Goal: Information Seeking & Learning: Compare options

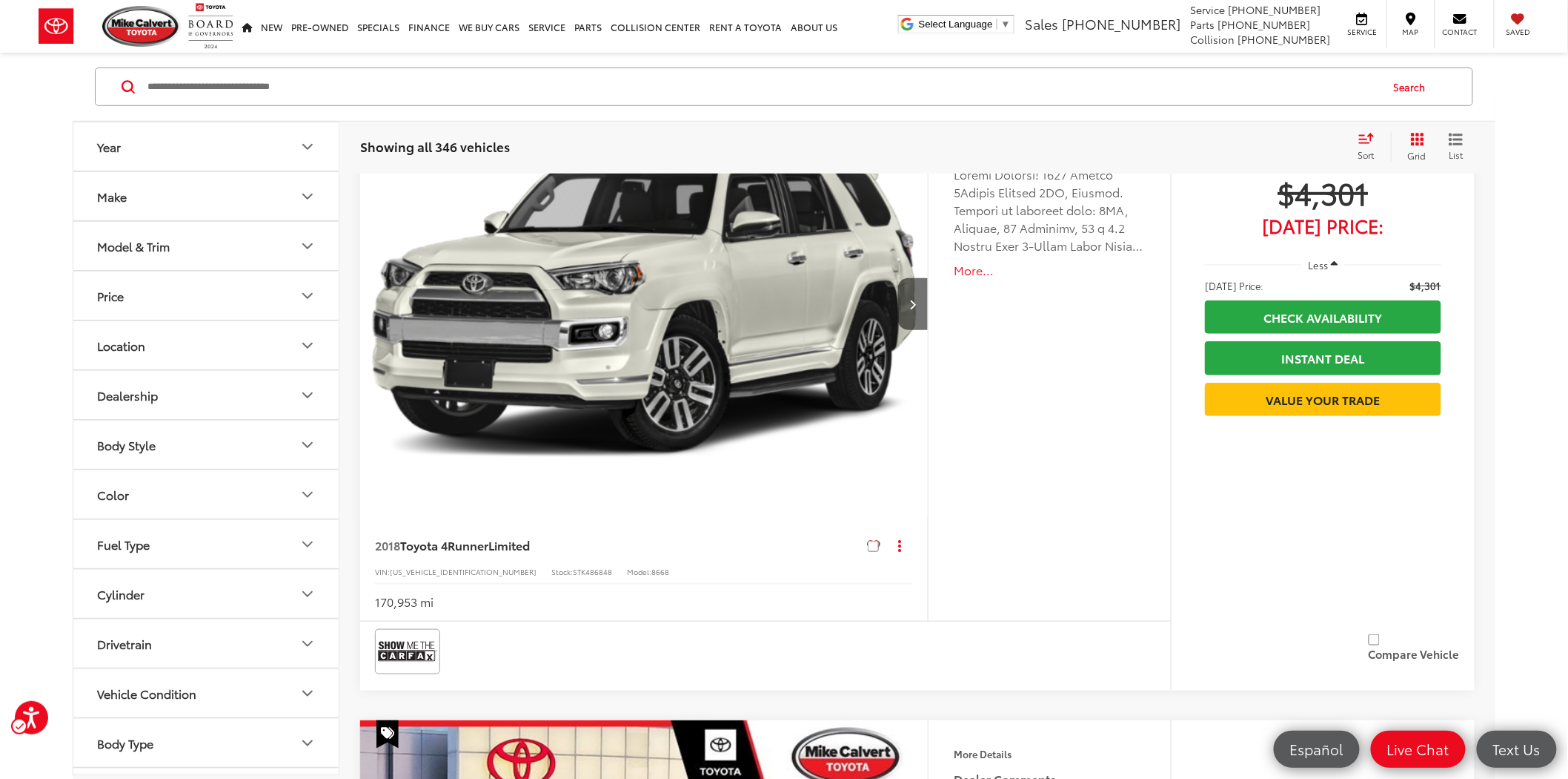
scroll to position [328, 0]
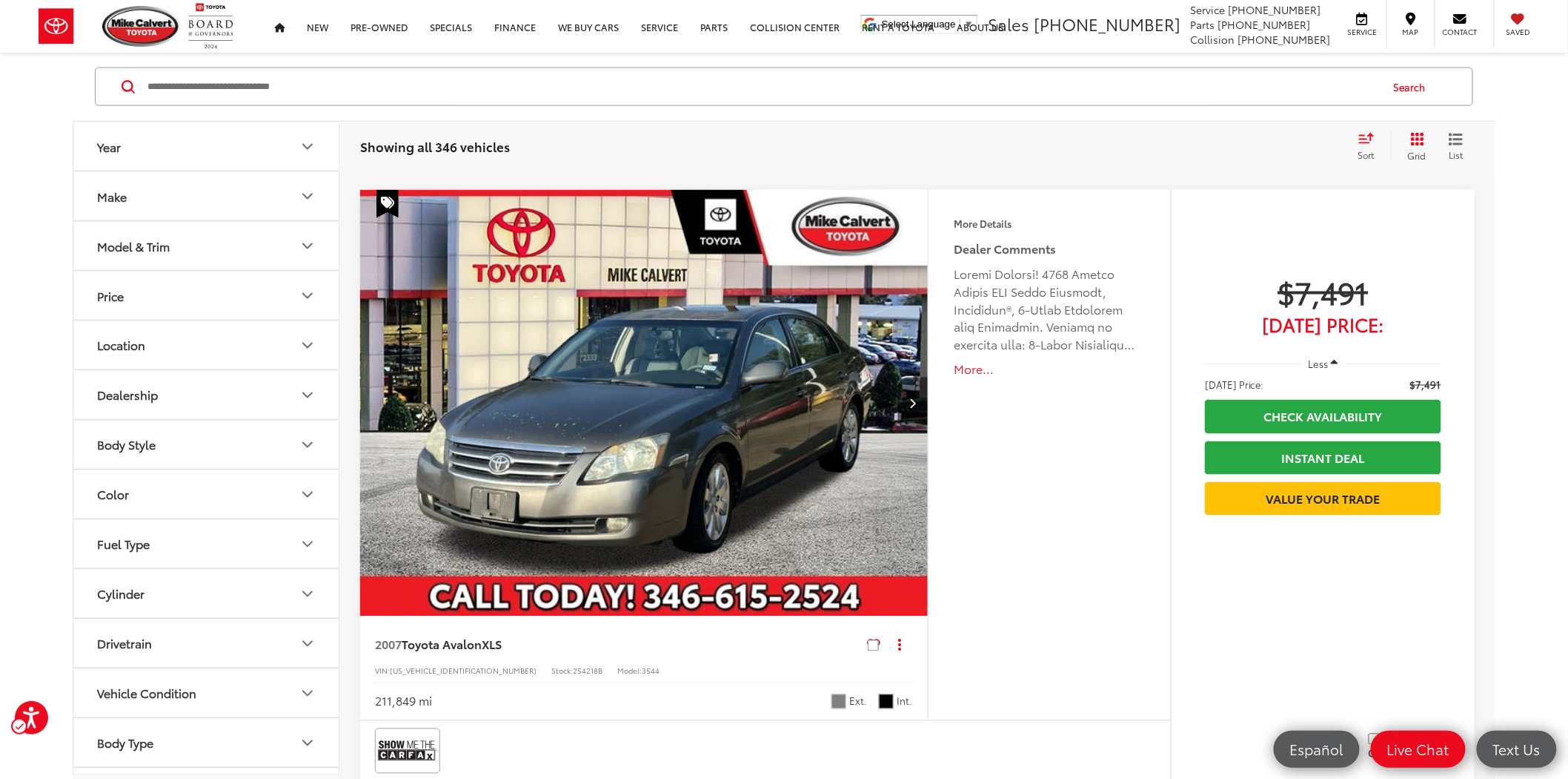
scroll to position [4037, 0]
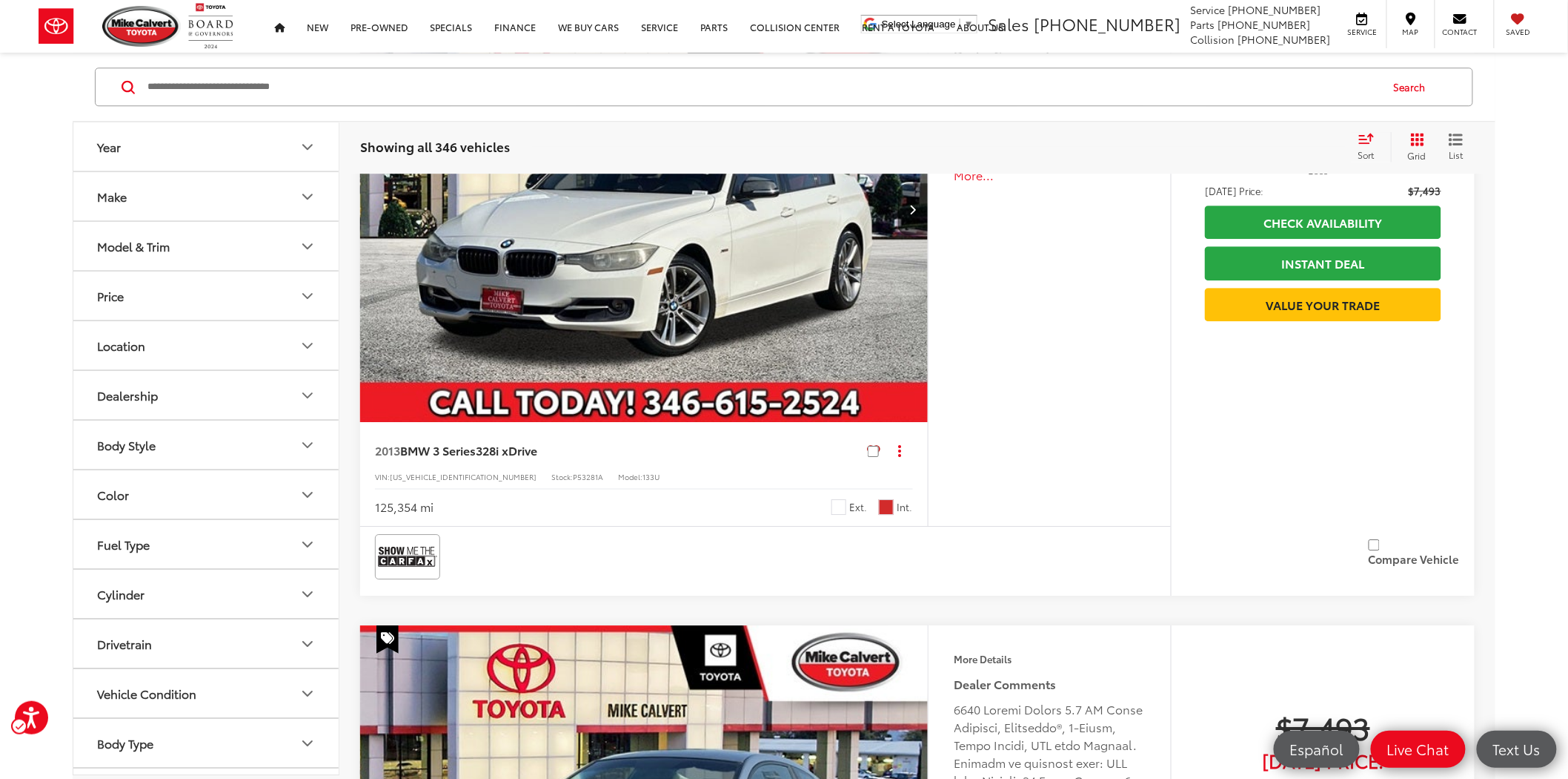
click at [1040, 482] on div "Features Bluetooth® 4WD/AWD Keyless Entry Emergency Brake Assist Satellite Radi…" at bounding box center [1050, 260] width 244 height 530
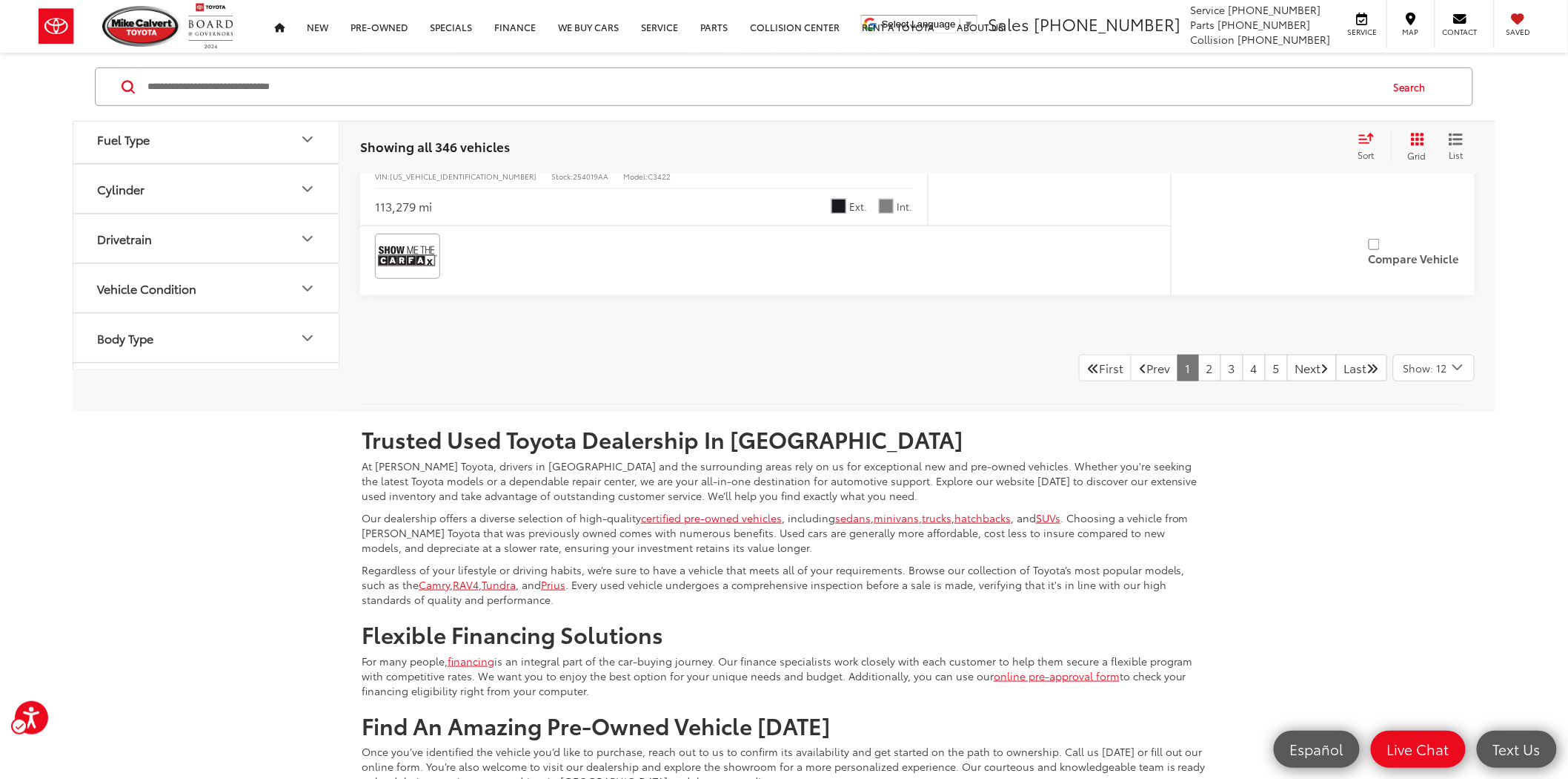
scroll to position [7497, 0]
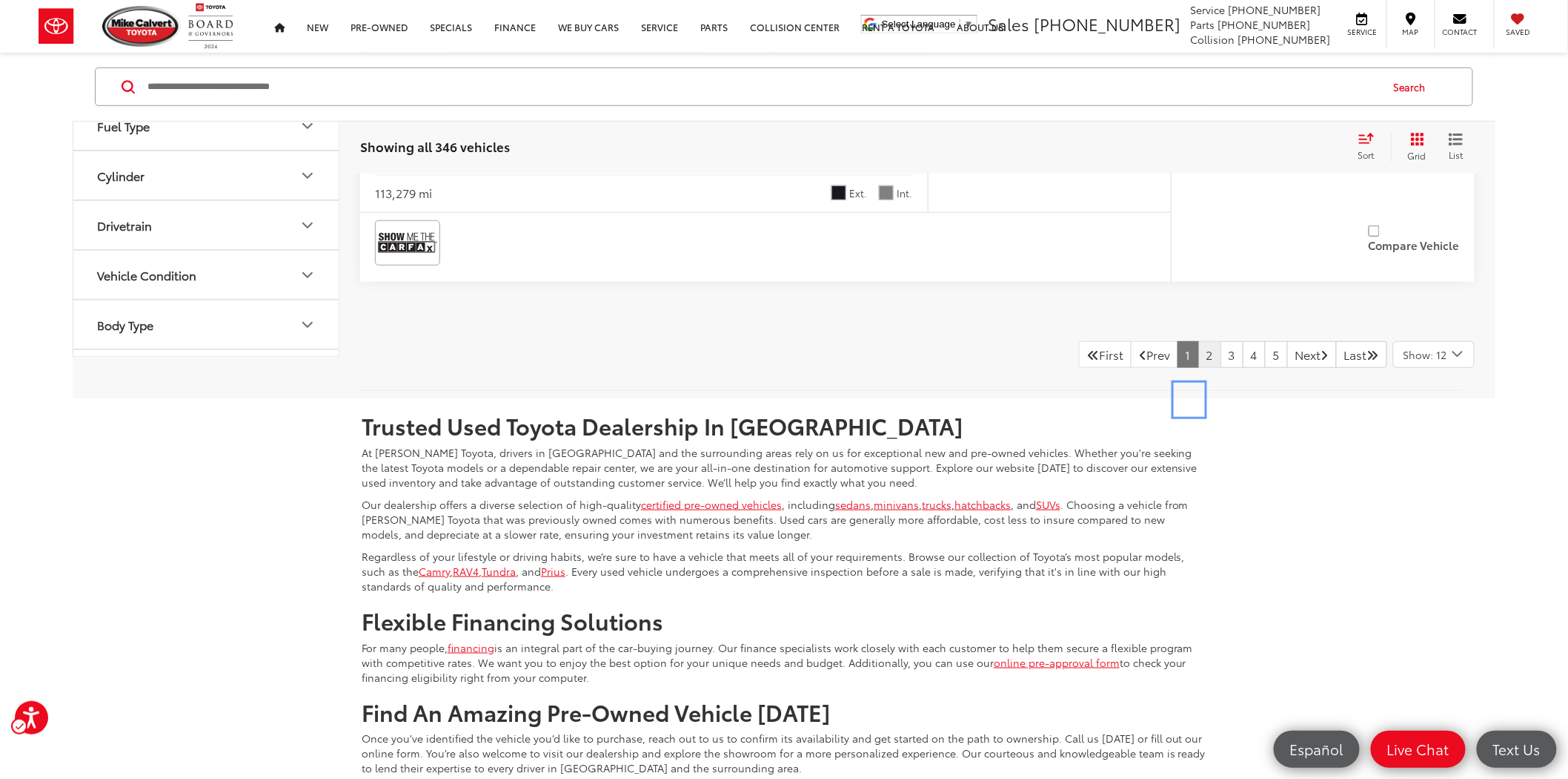
click at [1198, 368] on link "2" at bounding box center [1209, 354] width 22 height 26
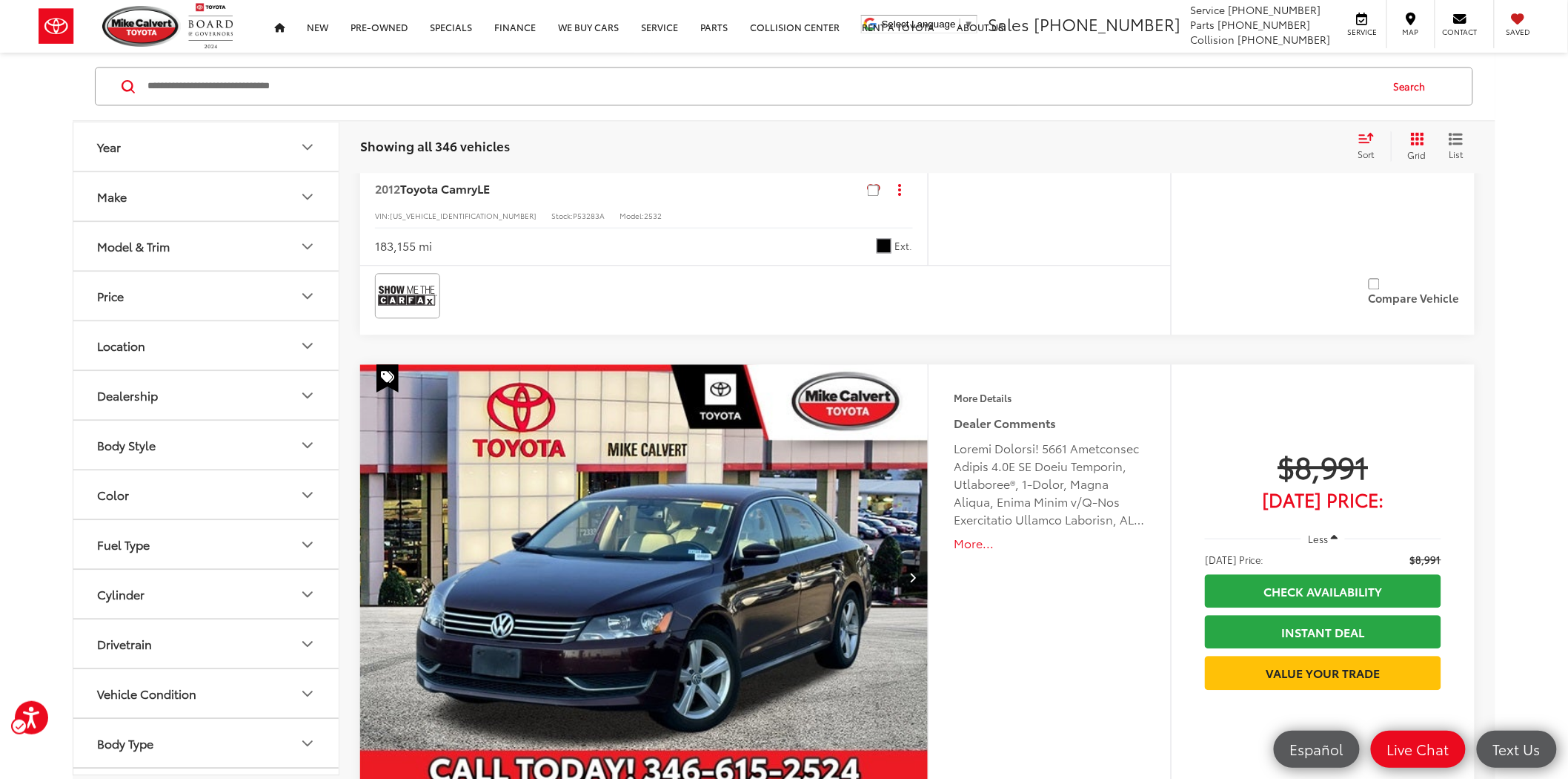
scroll to position [1398, 0]
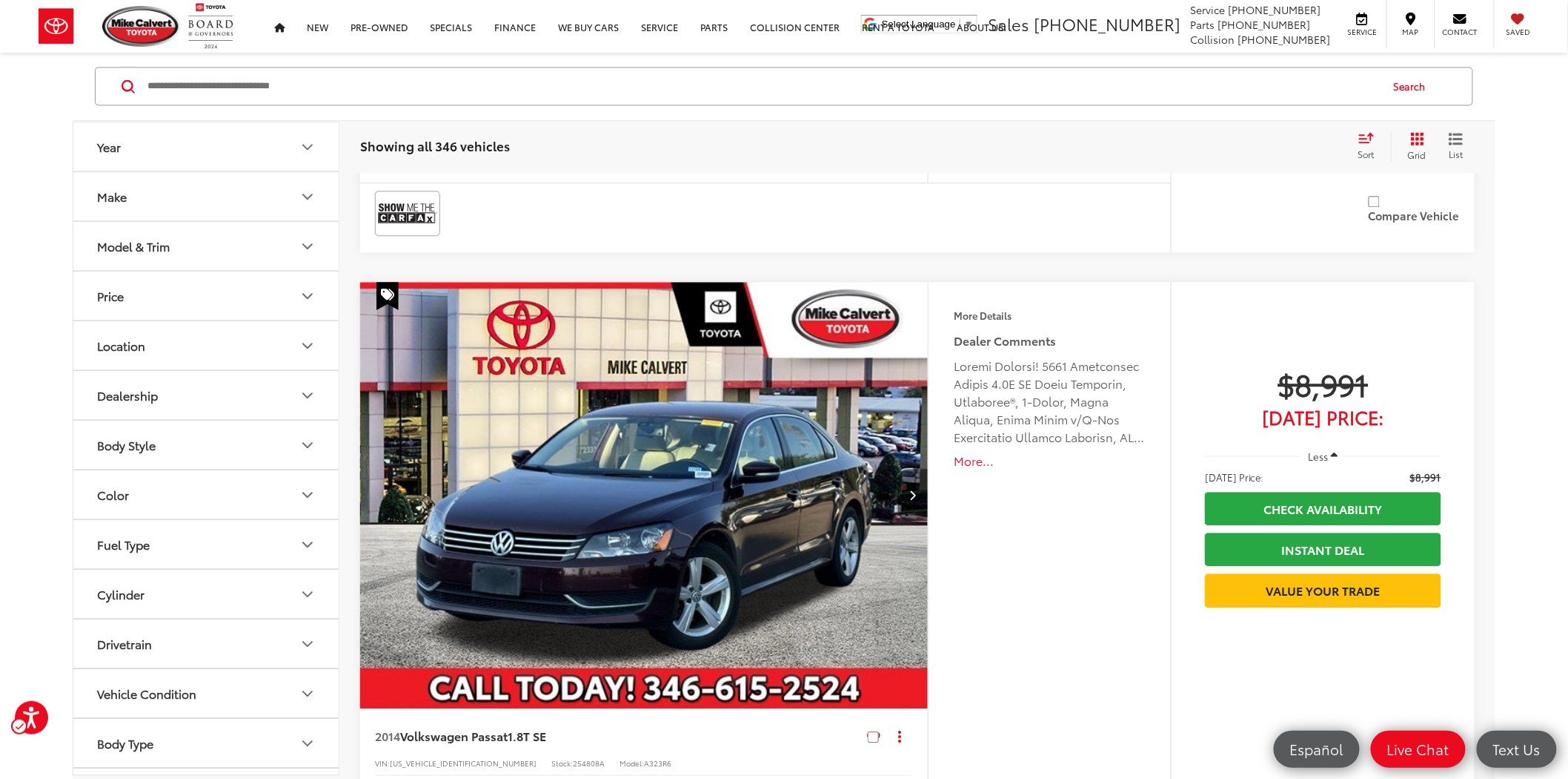
drag, startPoint x: 1088, startPoint y: 683, endPoint x: 1039, endPoint y: 626, distance: 75.2
click at [1088, 683] on div "Features Bluetooth® Aux Input Heated Seats Keyless Entry Emergency Brake Assist…" at bounding box center [1050, 547] width 244 height 530
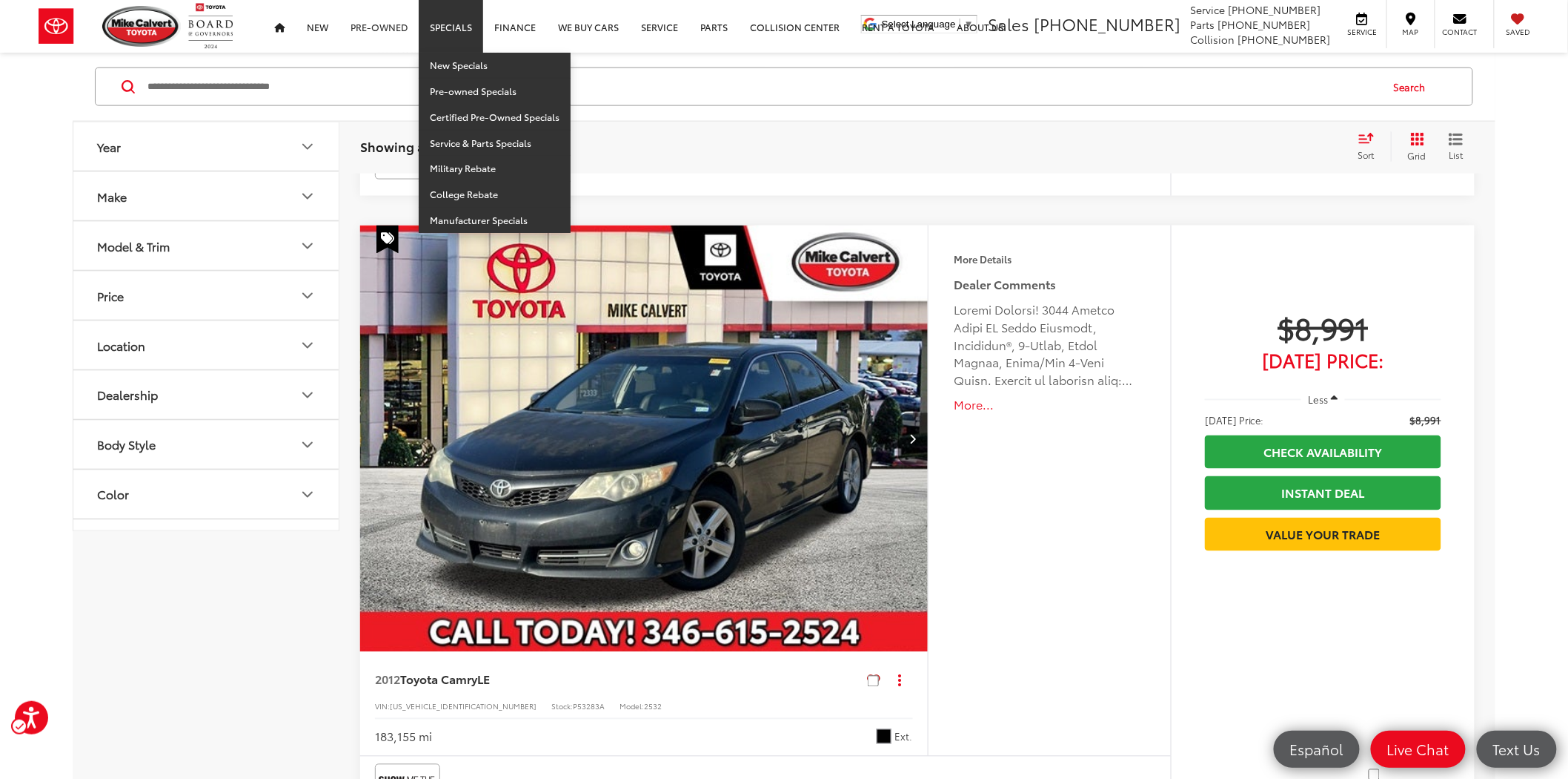
scroll to position [0, 0]
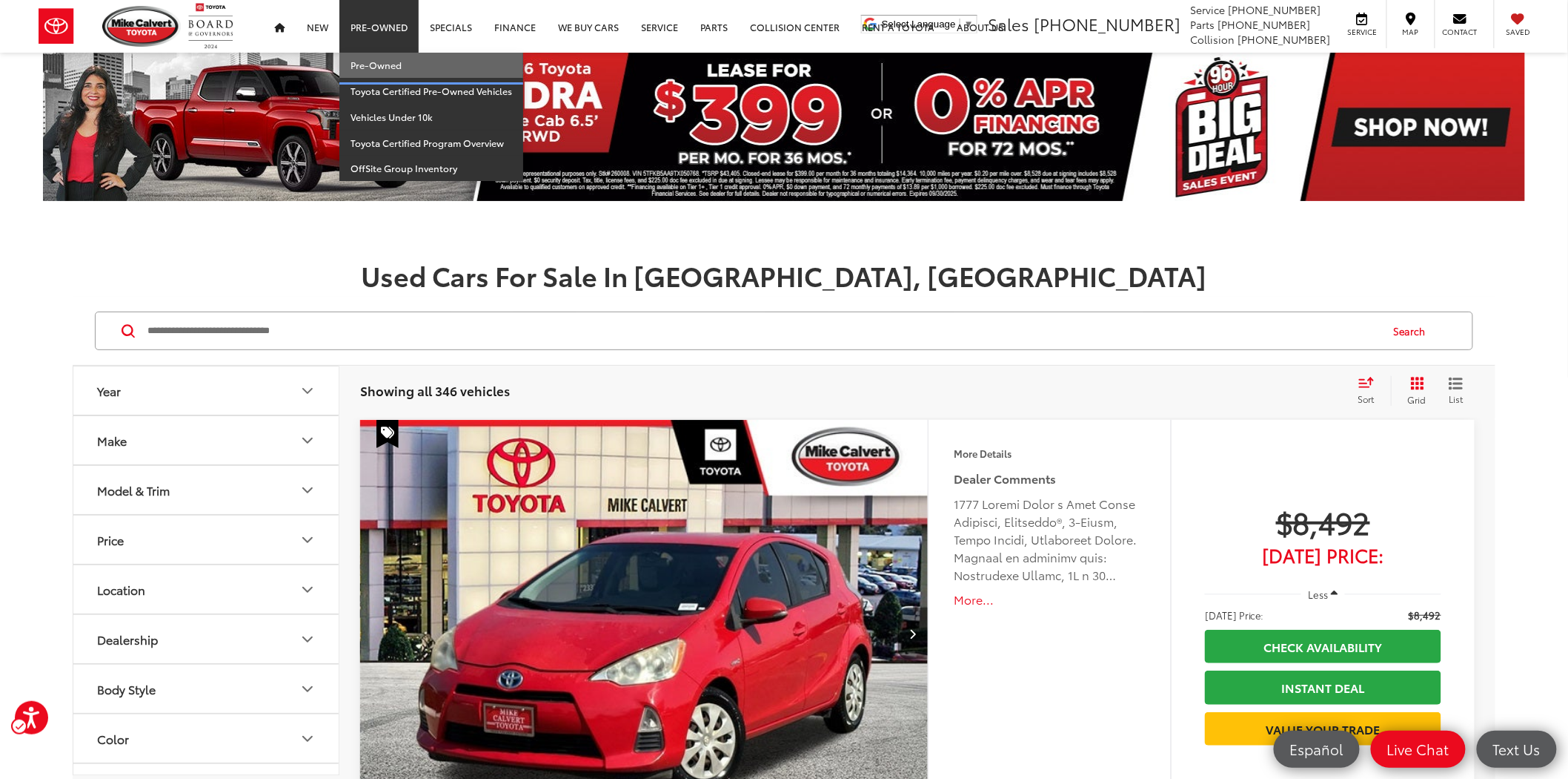
click at [380, 63] on link "Pre-Owned" at bounding box center [431, 66] width 184 height 26
